Goal: Task Accomplishment & Management: Manage account settings

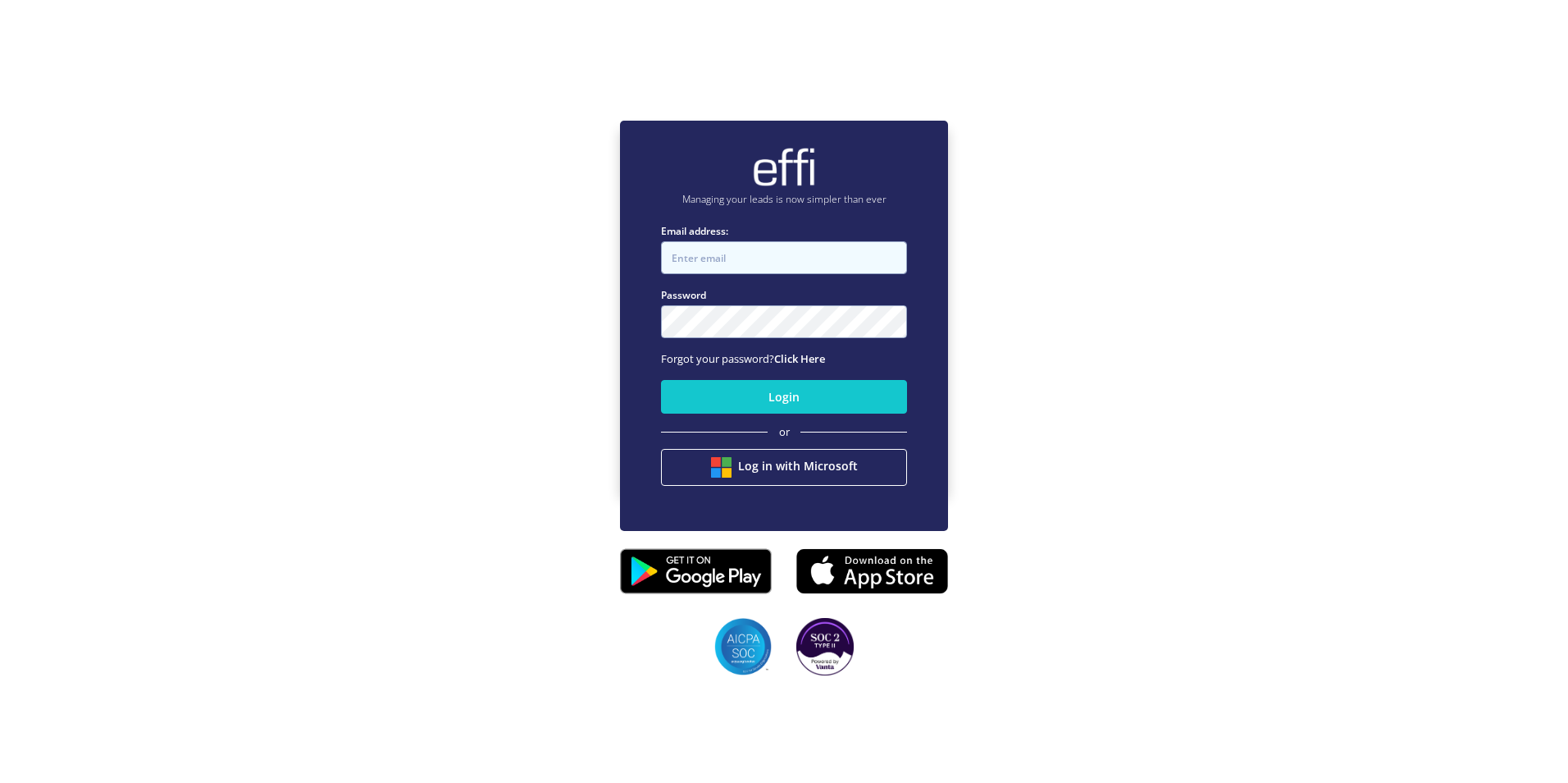
click at [751, 264] on input "Email address:" at bounding box center [784, 258] width 246 height 33
type input "[PERSON_NAME][EMAIL_ADDRESS][PERSON_NAME][DOMAIN_NAME]"
click at [661, 380] on button "Login" at bounding box center [784, 397] width 246 height 34
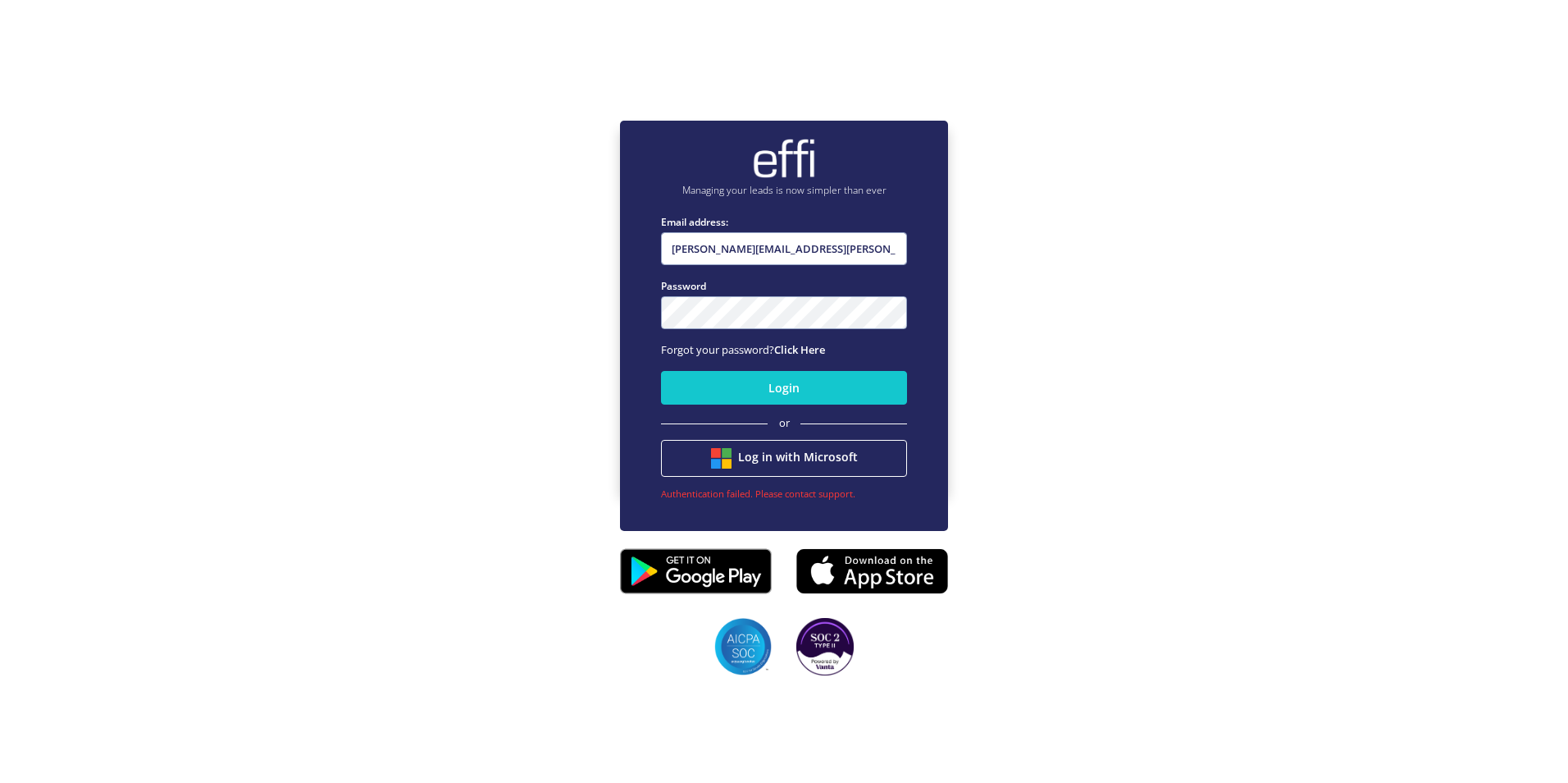
click at [661, 371] on button "Login" at bounding box center [784, 388] width 246 height 34
click at [816, 346] on link "Click Here" at bounding box center [800, 350] width 51 height 15
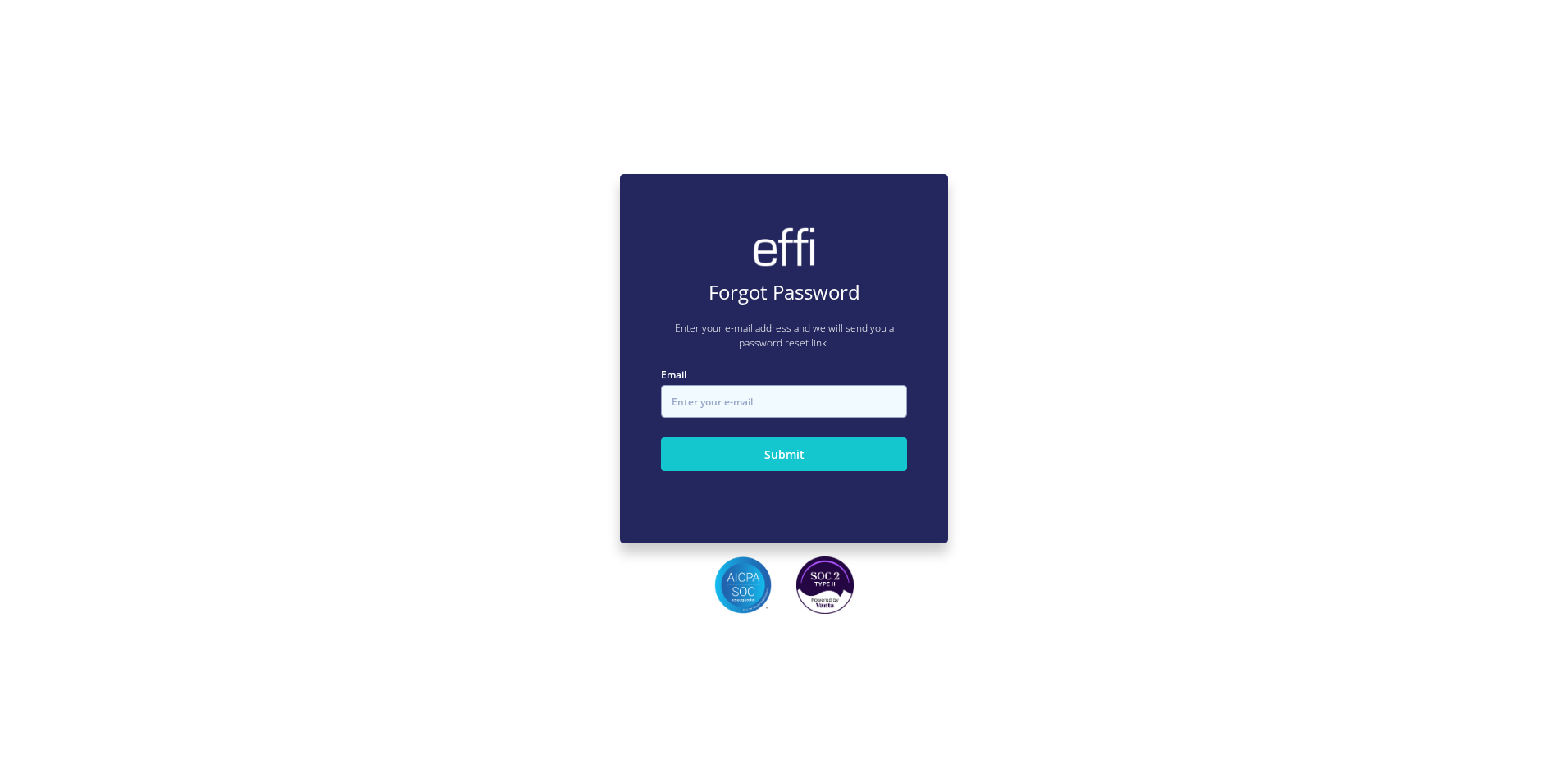
click at [738, 394] on input "Email" at bounding box center [784, 401] width 246 height 33
type input "[PERSON_NAME][EMAIL_ADDRESS][PERSON_NAME][DOMAIN_NAME]"
click at [769, 460] on button "Submit" at bounding box center [784, 454] width 246 height 34
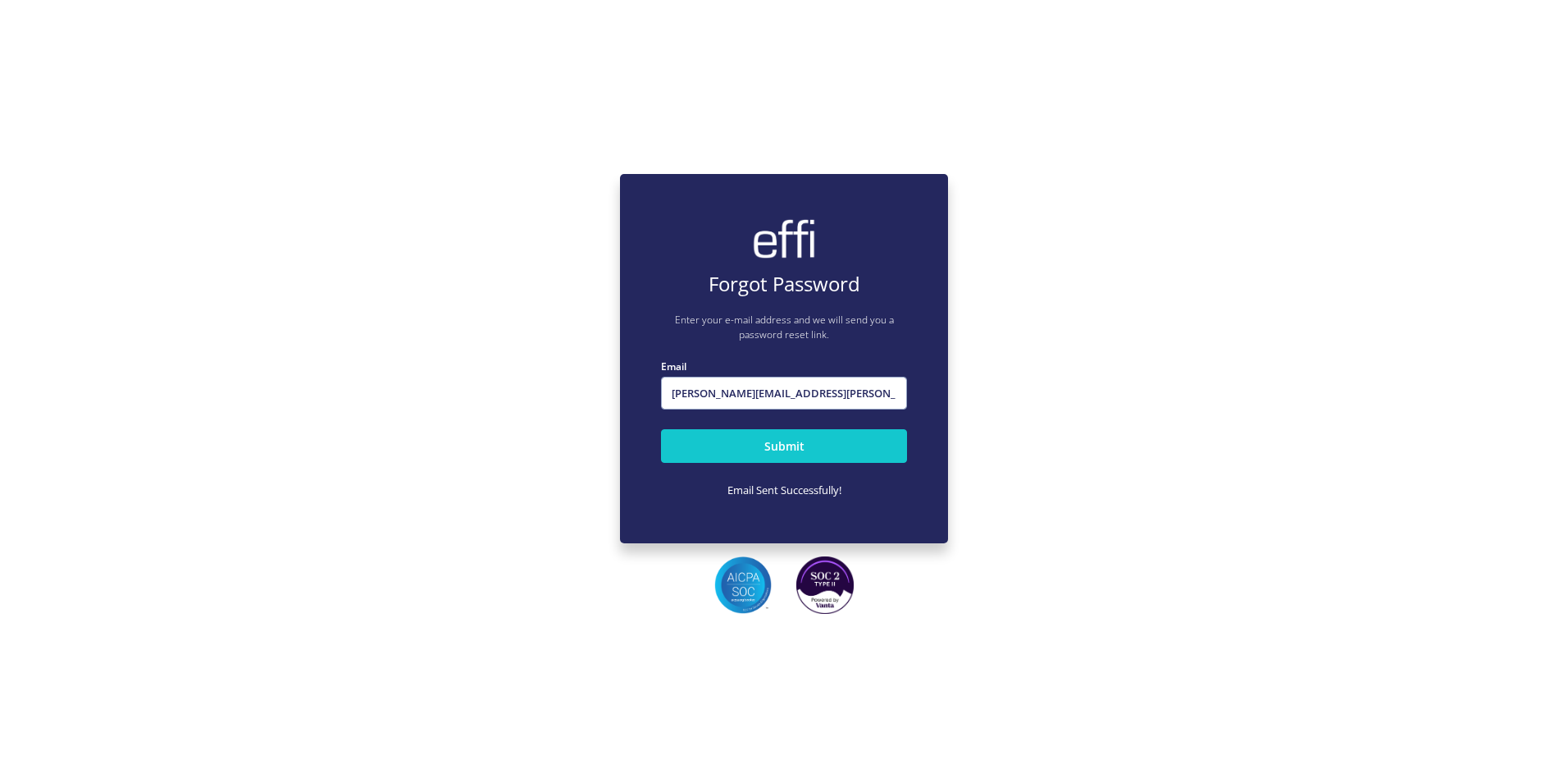
drag, startPoint x: 718, startPoint y: 276, endPoint x: 649, endPoint y: 228, distance: 84.1
drag, startPoint x: 649, startPoint y: 228, endPoint x: 506, endPoint y: 219, distance: 143.3
drag, startPoint x: 506, startPoint y: 219, endPoint x: 1121, endPoint y: 209, distance: 615.1
click at [1121, 209] on div "Forgot Password Enter your e-mail address and we will send you a password reset…" at bounding box center [784, 358] width 1568 height 783
drag, startPoint x: 1460, startPoint y: 7, endPoint x: 883, endPoint y: 242, distance: 623.0
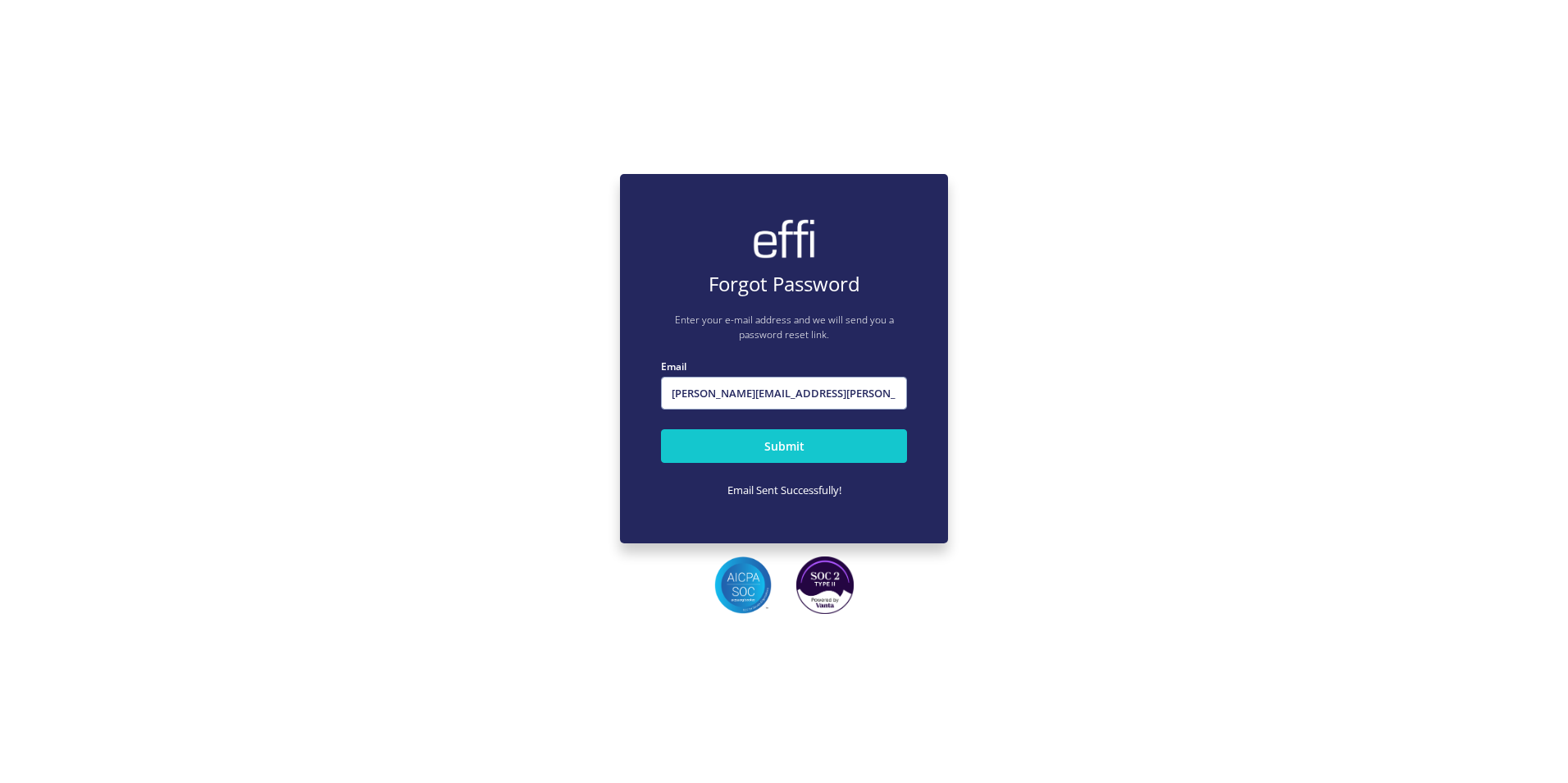
drag, startPoint x: 883, startPoint y: 242, endPoint x: 713, endPoint y: 272, distance: 172.6
click at [713, 273] on h4 "Forgot Password" at bounding box center [784, 284] width 246 height 24
